Goal: Transaction & Acquisition: Purchase product/service

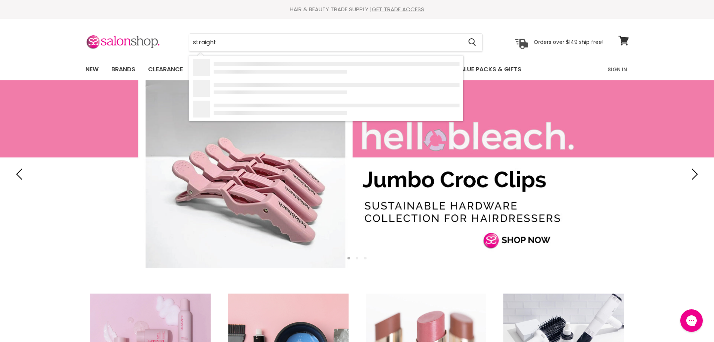
type input "straighte"
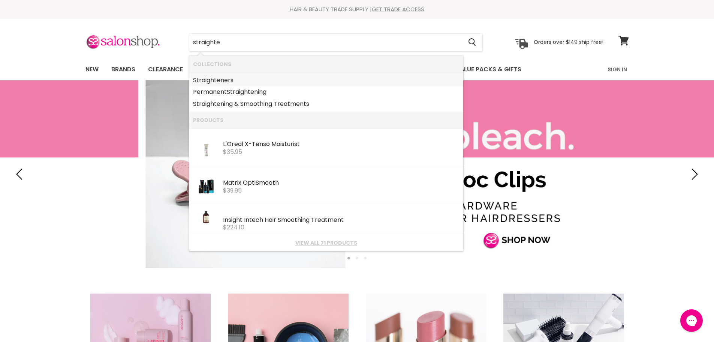
click at [206, 81] on b "Straighte" at bounding box center [206, 80] width 27 height 9
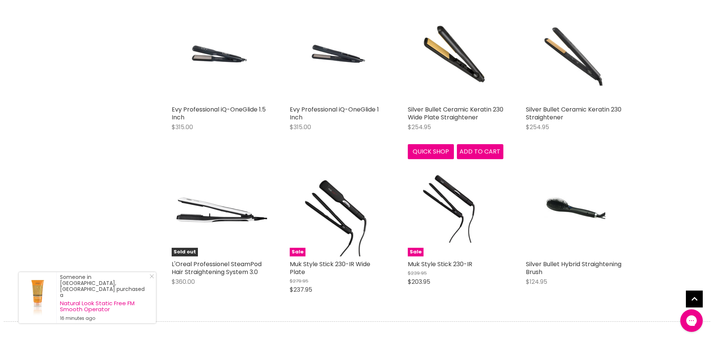
scroll to position [1200, 0]
